Goal: Information Seeking & Learning: Find specific fact

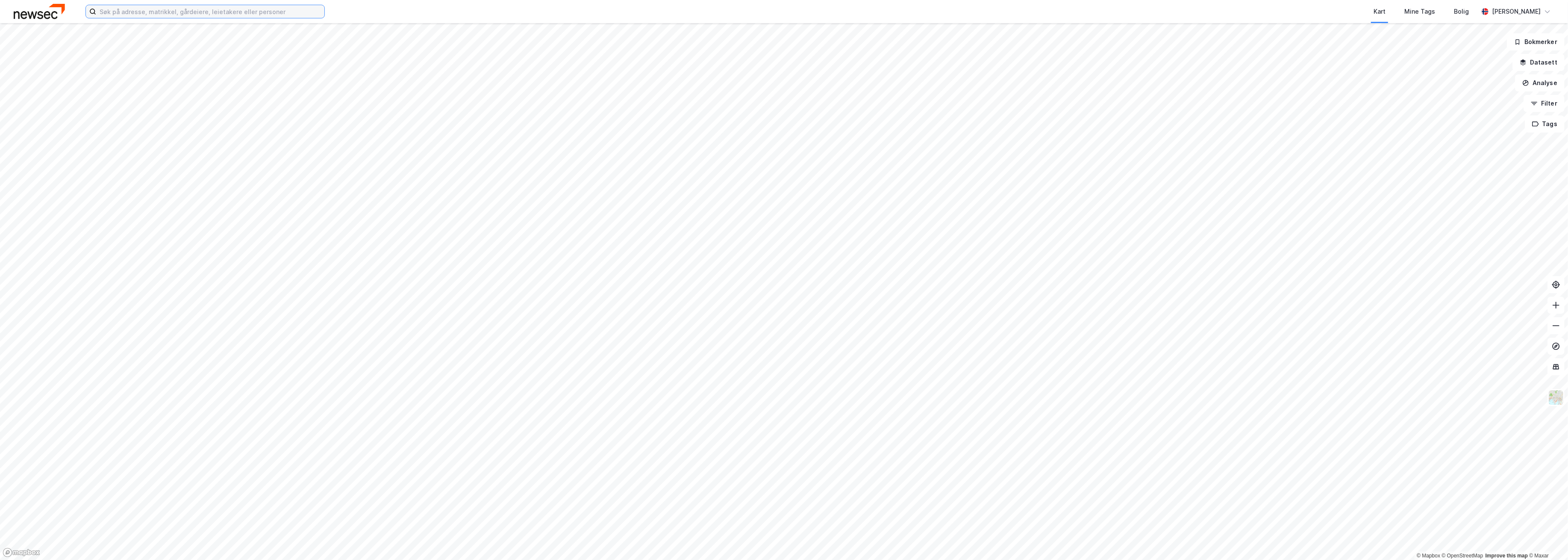
click at [161, 8] on input at bounding box center [210, 12] width 228 height 13
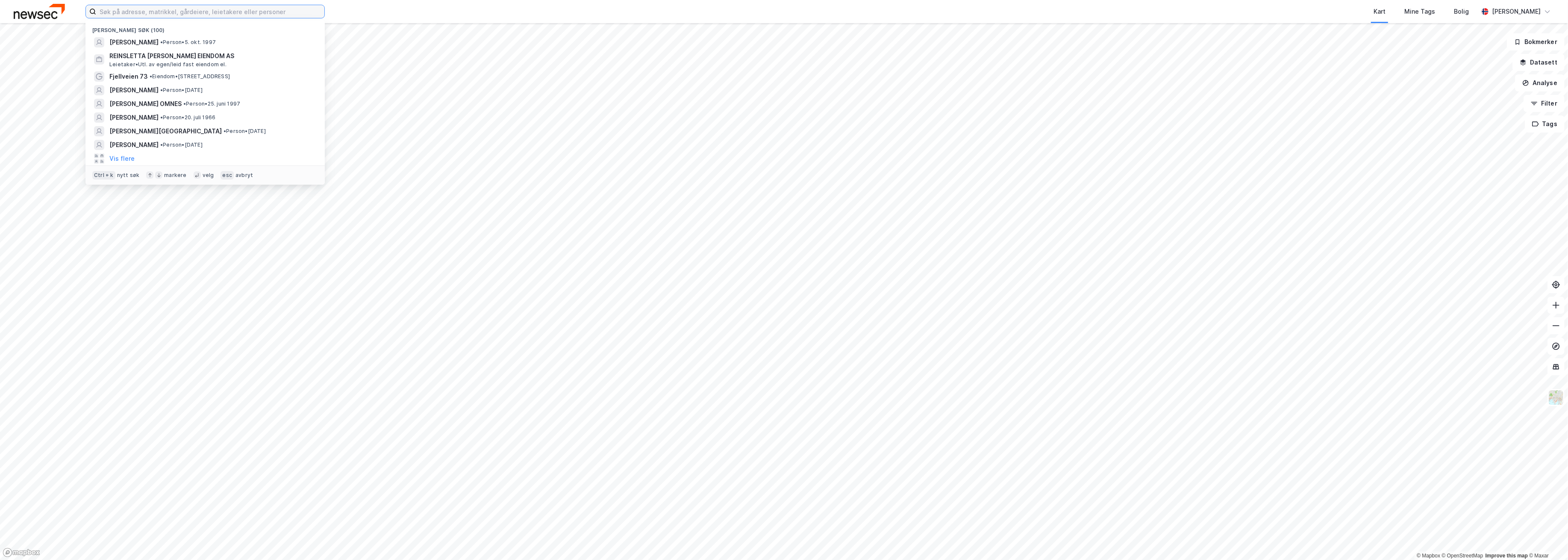
paste input "[PERSON_NAME]"
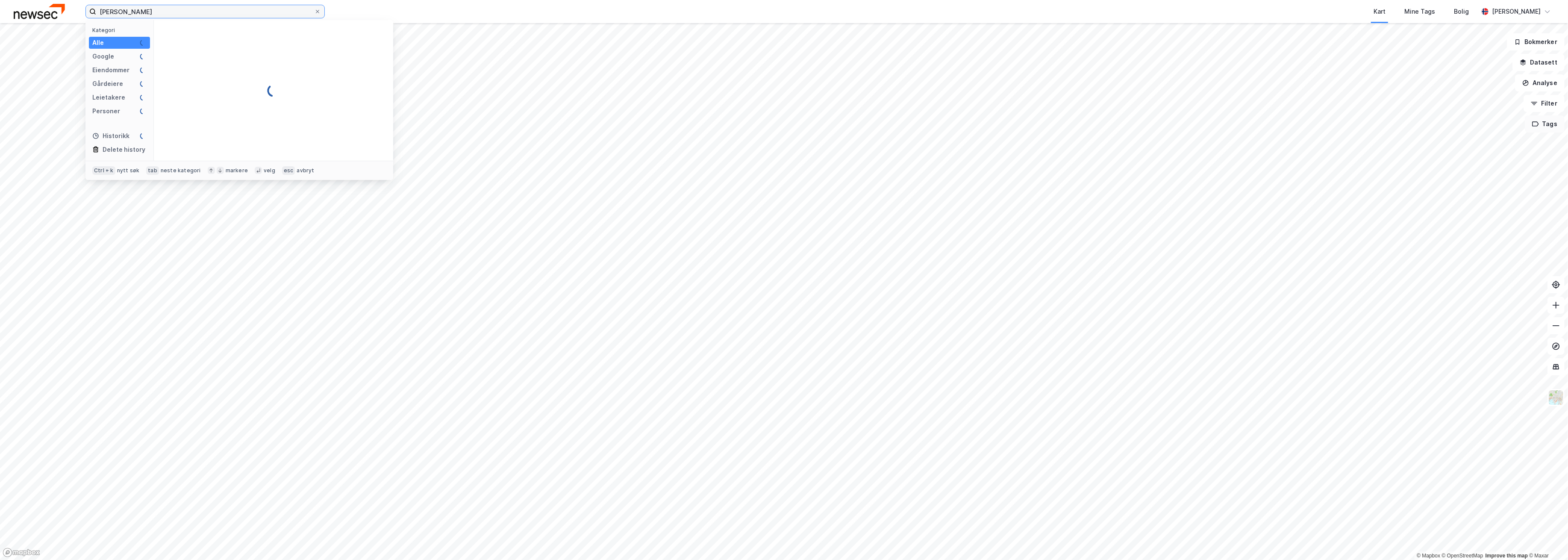
type input "[PERSON_NAME]"
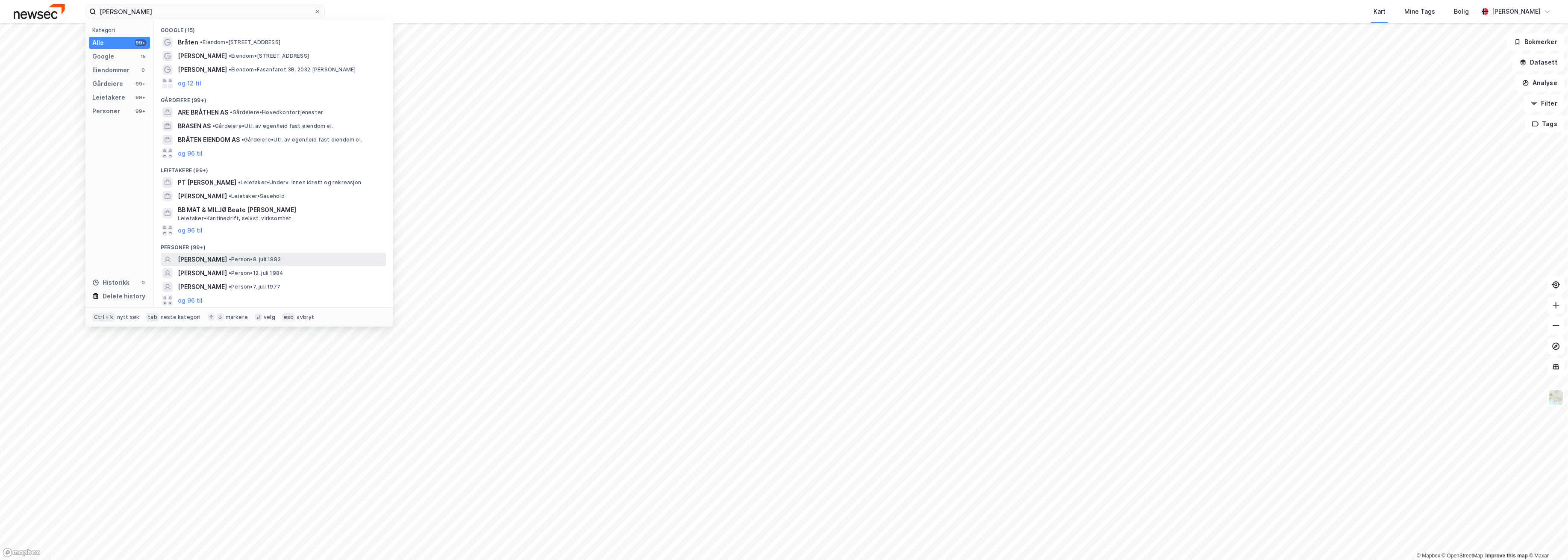
click at [199, 258] on span "[PERSON_NAME]" at bounding box center [202, 260] width 49 height 10
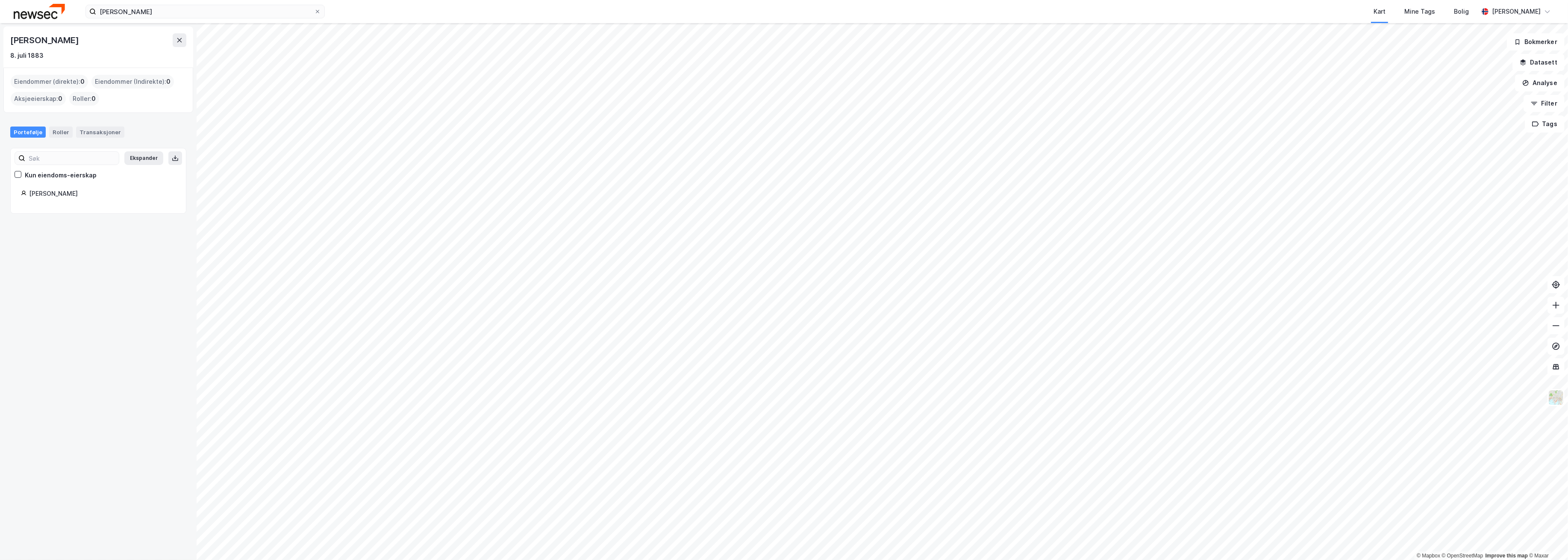
click at [81, 138] on div "Portefølje Roller Transaksjoner" at bounding box center [98, 129] width 196 height 25
click at [85, 133] on div "Transaksjoner" at bounding box center [100, 132] width 48 height 11
click at [153, 8] on input "[PERSON_NAME]" at bounding box center [205, 12] width 218 height 13
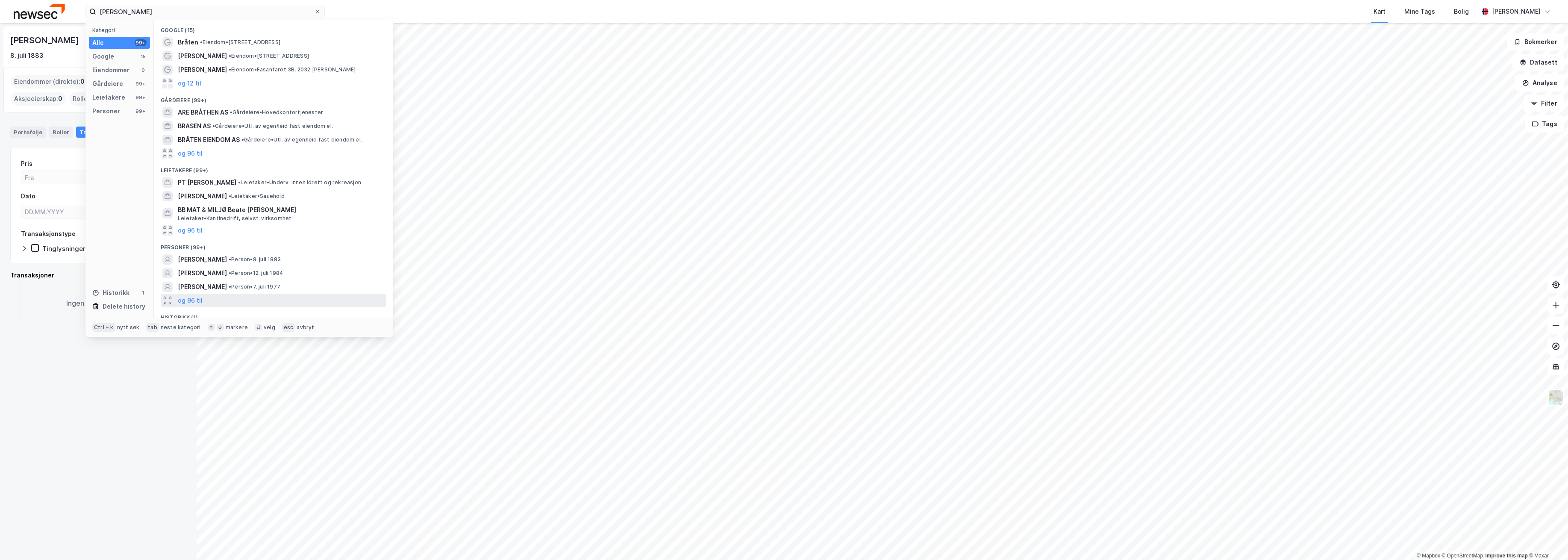
click at [215, 298] on div "og 96 til" at bounding box center [273, 300] width 226 height 14
click at [296, 300] on div "[PERSON_NAME] • Person • 2. mars 1994" at bounding box center [281, 301] width 207 height 10
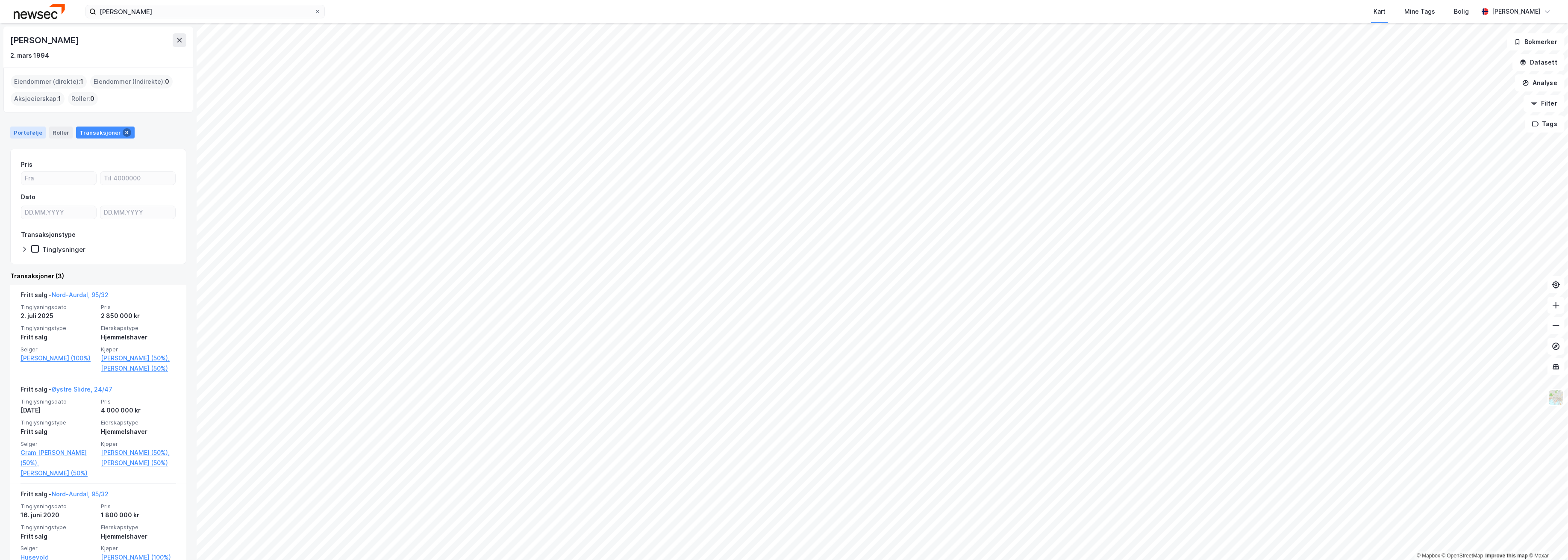
click at [39, 131] on div "Portefølje" at bounding box center [28, 132] width 35 height 12
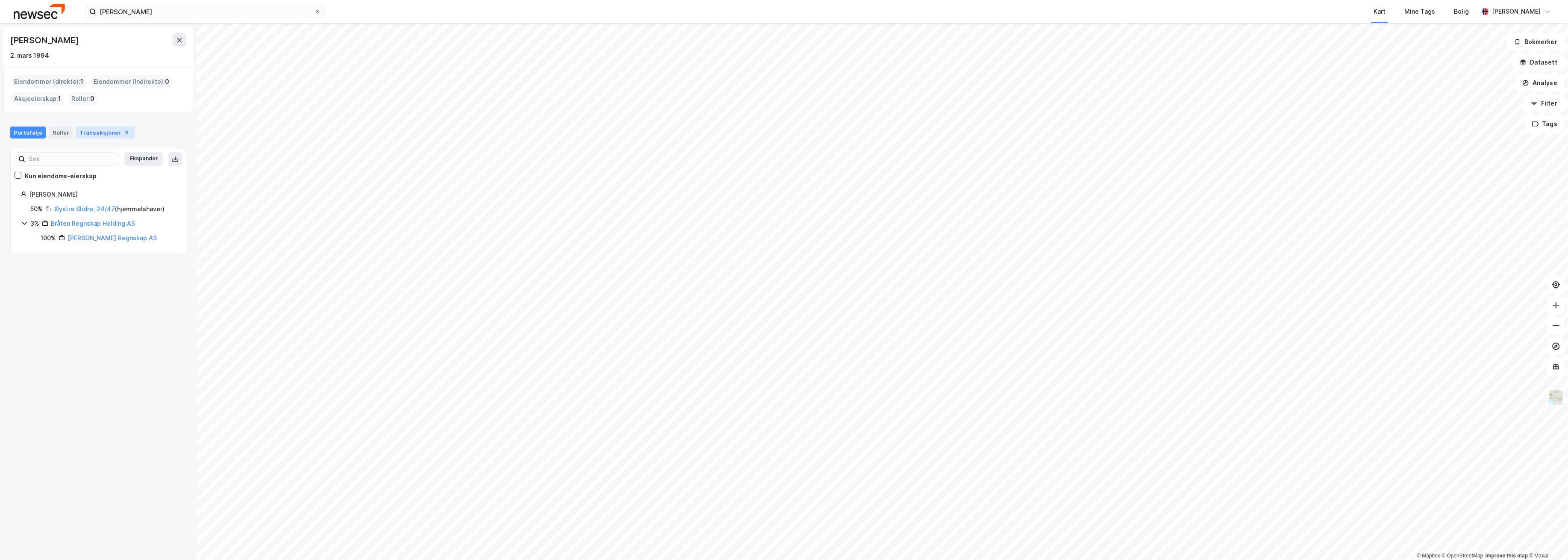
click at [103, 134] on div "Transaksjoner 3" at bounding box center [106, 132] width 59 height 12
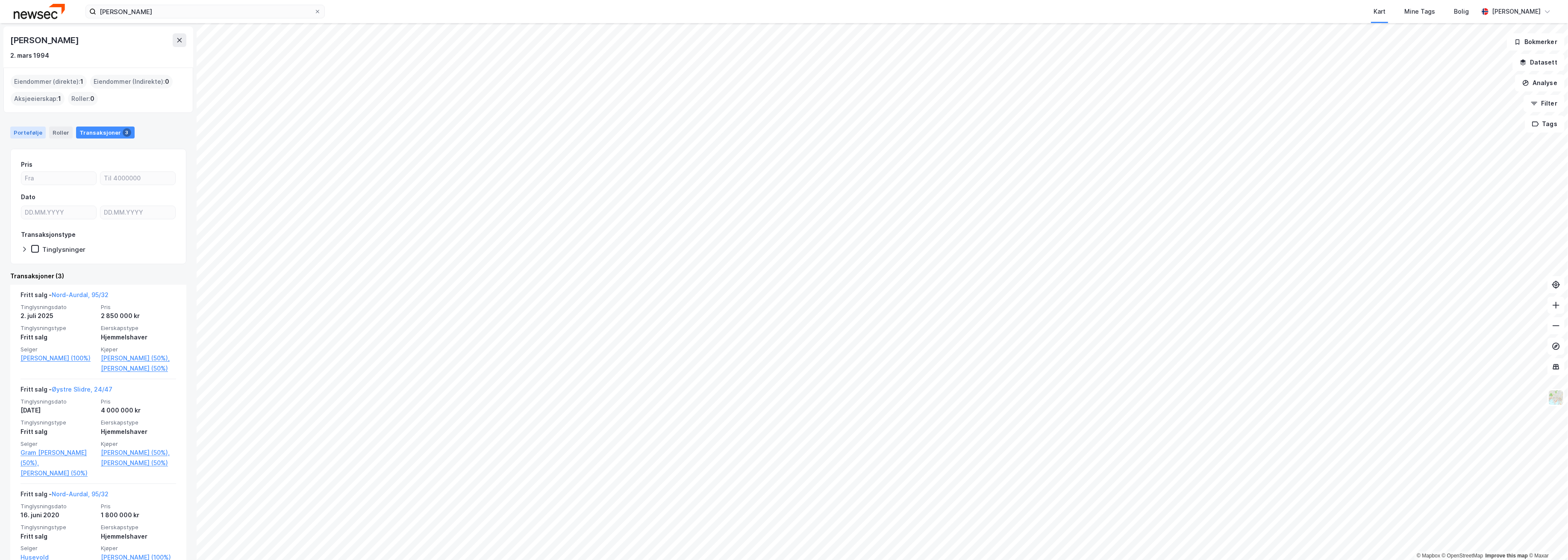
click at [31, 134] on div "Portefølje" at bounding box center [28, 132] width 35 height 12
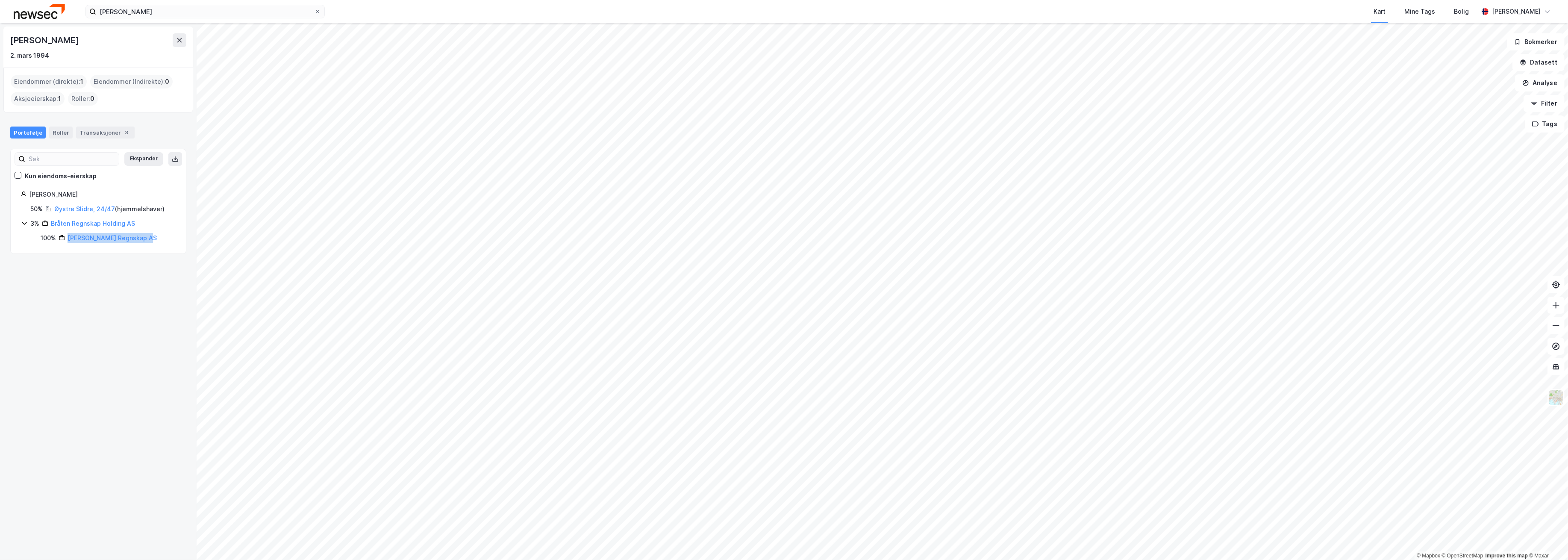
drag, startPoint x: 146, startPoint y: 238, endPoint x: 63, endPoint y: 240, distance: 83.0
click at [63, 240] on div "100% [PERSON_NAME] Regnskap AS" at bounding box center [108, 238] width 135 height 10
copy link "[PERSON_NAME] Regnskap AS"
